Goal: Navigation & Orientation: Find specific page/section

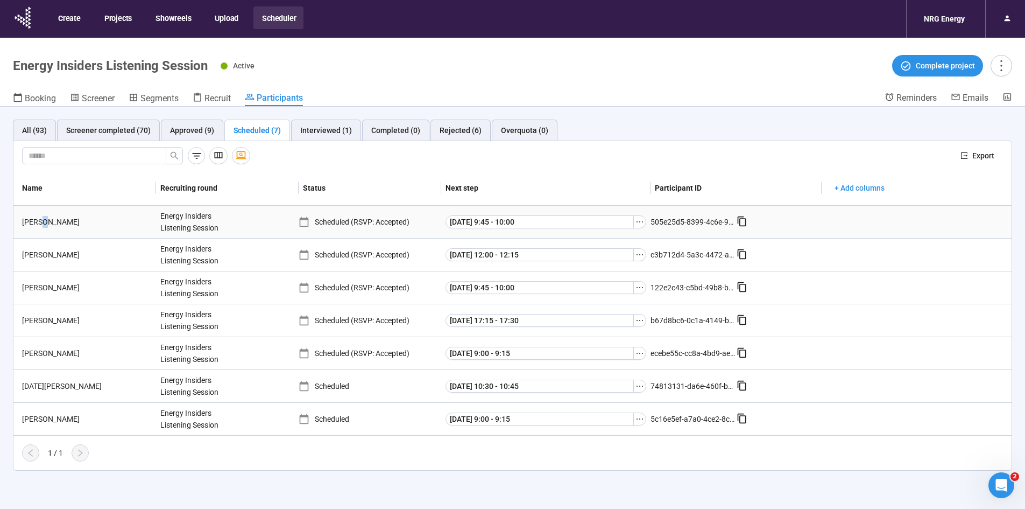
click at [40, 224] on div "[PERSON_NAME]" at bounding box center [87, 222] width 138 height 12
drag, startPoint x: 23, startPoint y: 220, endPoint x: 43, endPoint y: 222, distance: 20.5
click at [43, 222] on div "[PERSON_NAME]" at bounding box center [87, 222] width 138 height 12
drag, startPoint x: 19, startPoint y: 252, endPoint x: 46, endPoint y: 255, distance: 26.6
click at [46, 255] on div "[PERSON_NAME]" at bounding box center [87, 255] width 138 height 12
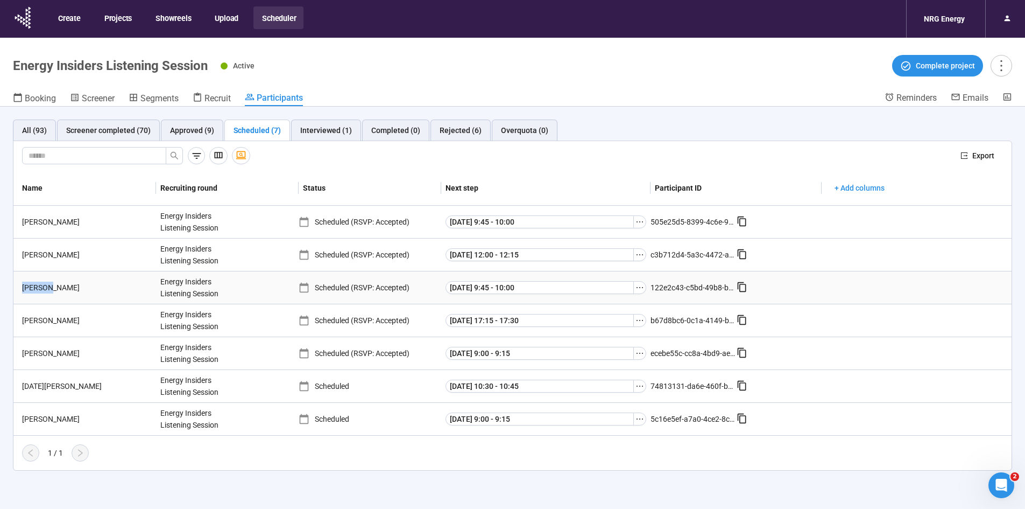
drag, startPoint x: 19, startPoint y: 286, endPoint x: 51, endPoint y: 287, distance: 31.2
click at [51, 287] on div "[PERSON_NAME]" at bounding box center [87, 287] width 138 height 12
click at [100, 341] on td "[PERSON_NAME]" at bounding box center [84, 353] width 143 height 33
drag, startPoint x: 89, startPoint y: 97, endPoint x: 132, endPoint y: 160, distance: 76.7
click at [89, 97] on span "Screener" at bounding box center [98, 98] width 33 height 10
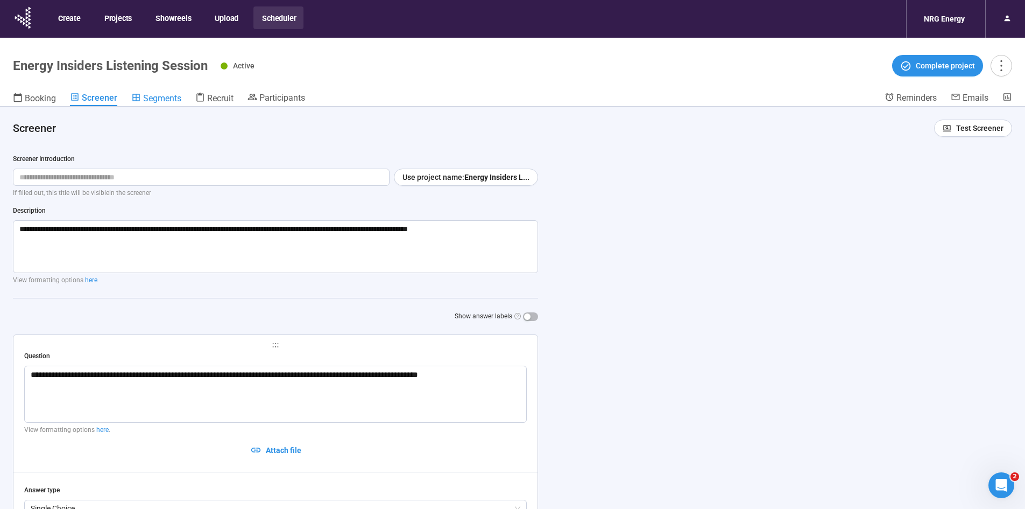
click at [144, 96] on span "Segments" at bounding box center [162, 98] width 38 height 10
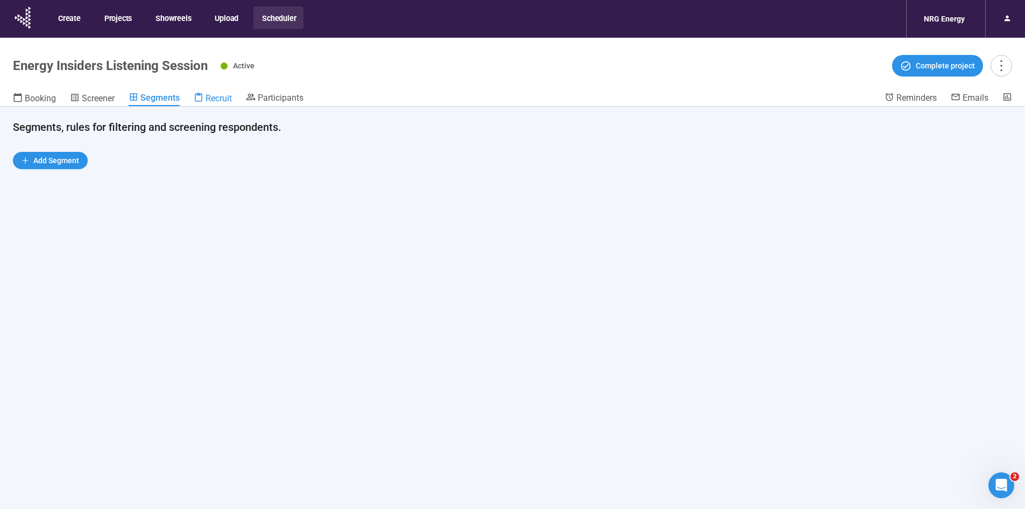
click at [214, 101] on span "Recruit" at bounding box center [219, 98] width 26 height 10
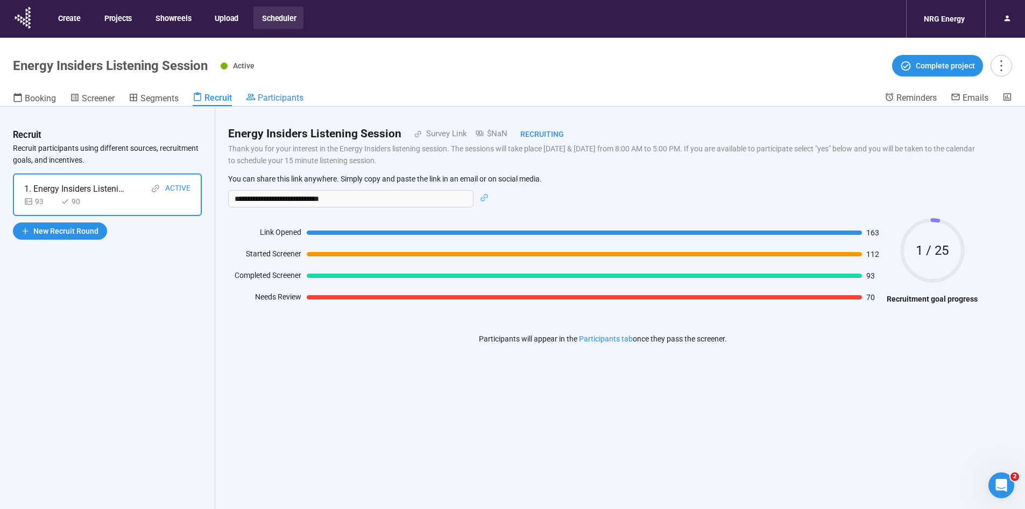
click at [279, 93] on span "Participants" at bounding box center [281, 98] width 46 height 10
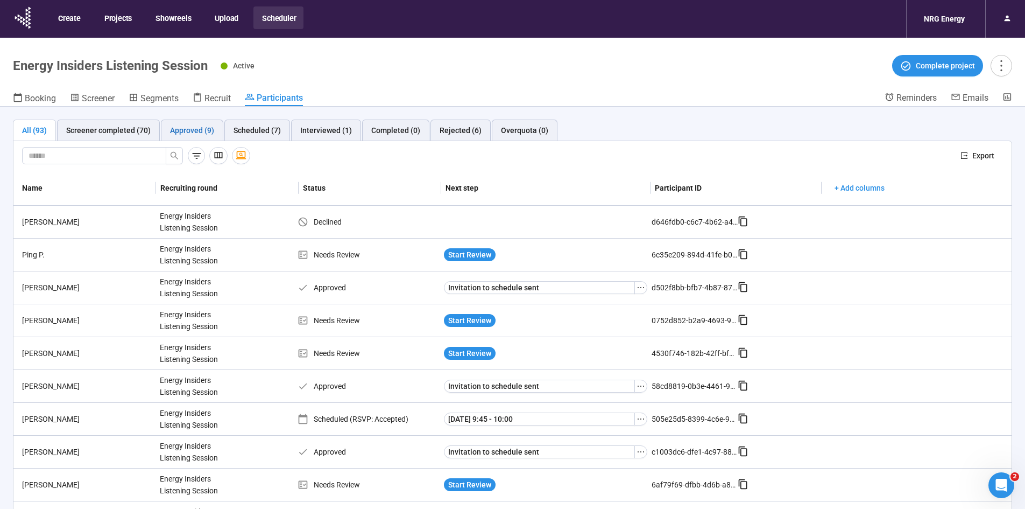
click at [188, 130] on div "Approved (9)" at bounding box center [192, 130] width 44 height 12
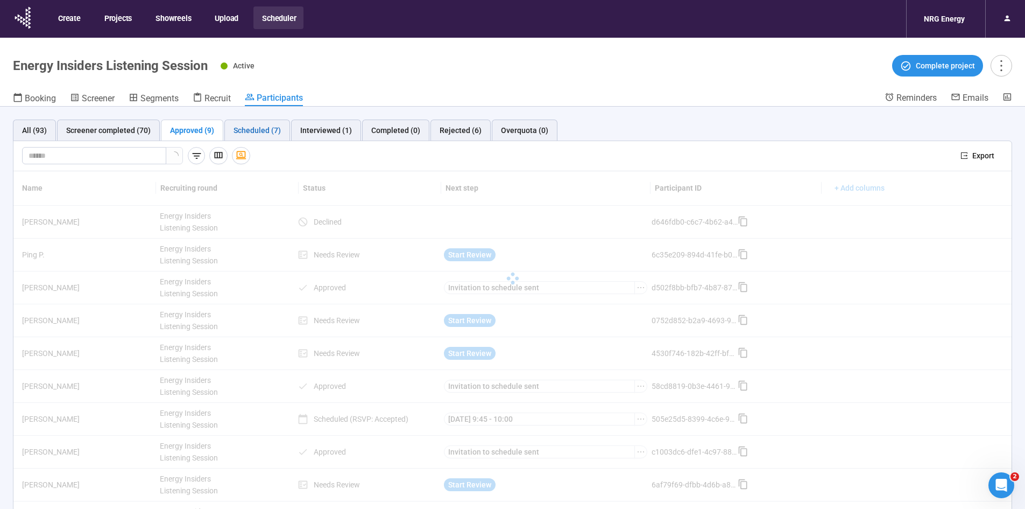
click at [255, 127] on div "Scheduled (7)" at bounding box center [257, 130] width 47 height 12
